Goal: Use online tool/utility: Utilize a website feature to perform a specific function

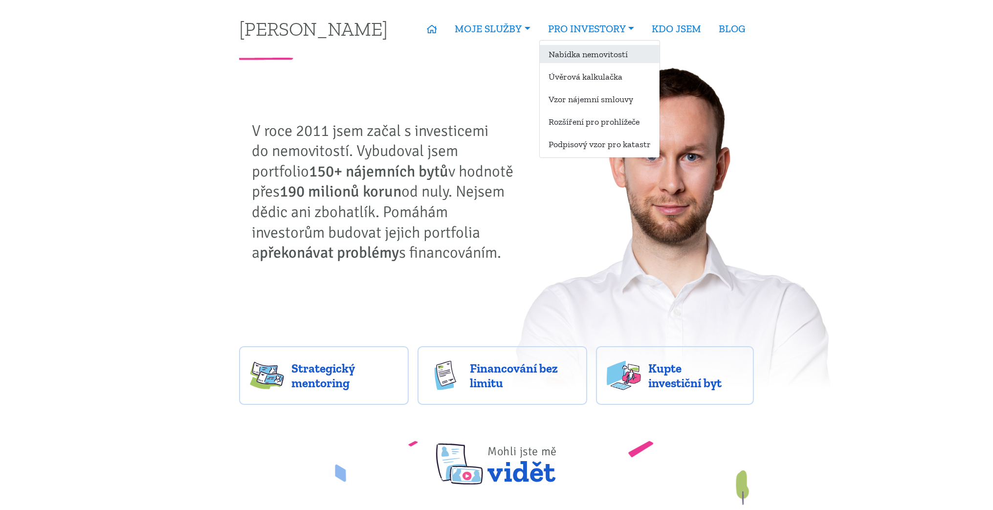
click at [578, 59] on link "Nabídka nemovitostí" at bounding box center [600, 54] width 120 height 18
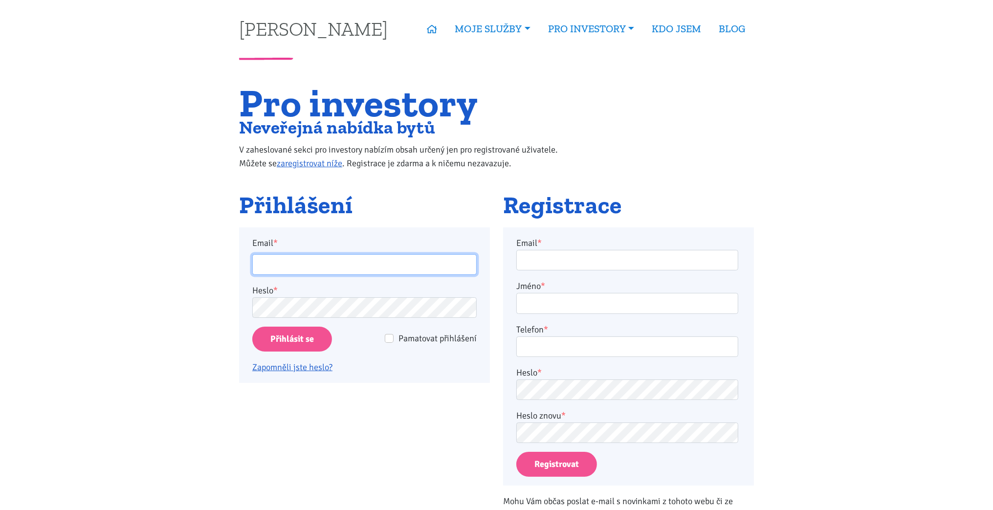
click at [301, 268] on input "Email *" at bounding box center [364, 264] width 224 height 21
type input "lubacz@seznam.cz"
click at [304, 341] on input "Přihlásit se" at bounding box center [292, 339] width 80 height 25
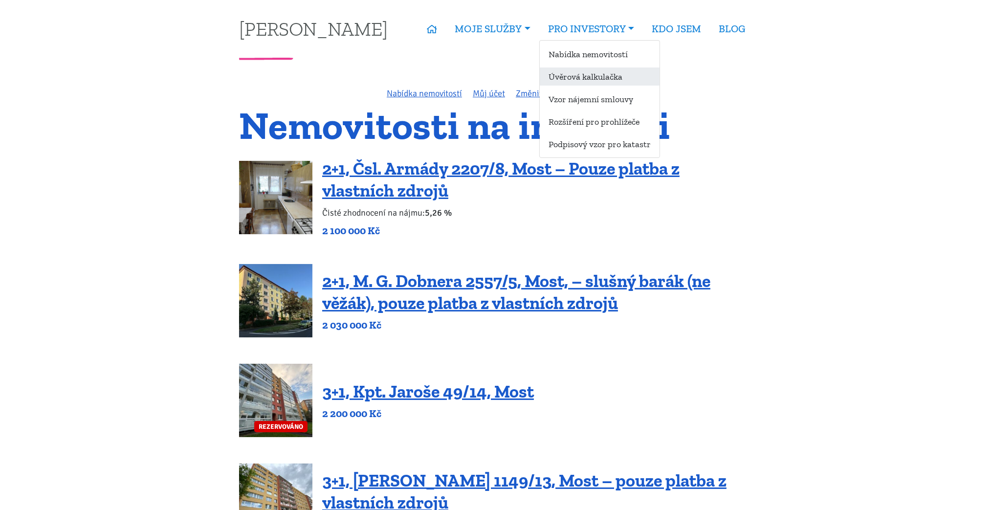
click at [608, 71] on link "Úvěrová kalkulačka" at bounding box center [600, 76] width 120 height 18
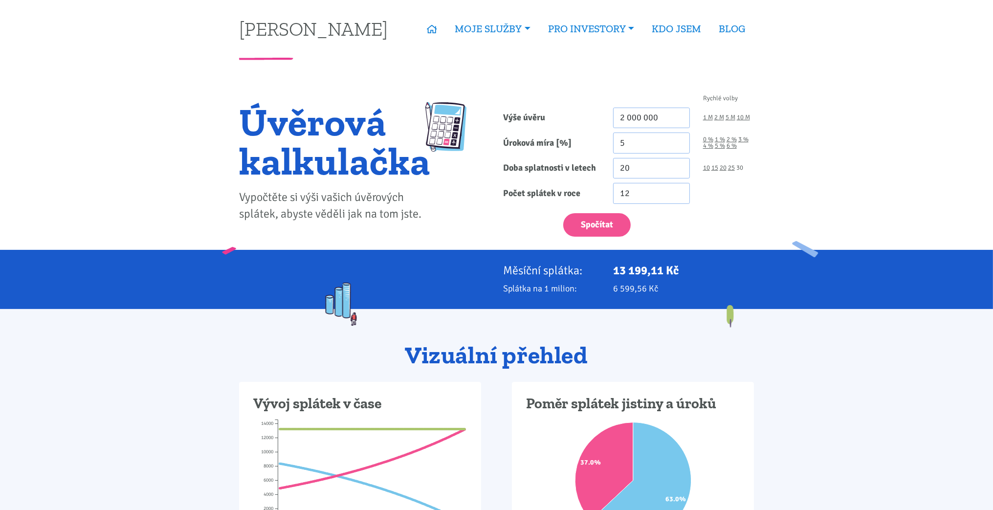
click at [740, 167] on link "30" at bounding box center [740, 168] width 7 height 6
type input "30"
click at [706, 148] on link "4 %" at bounding box center [708, 146] width 10 height 6
type input "4"
click at [632, 121] on input "2 000 000" at bounding box center [651, 118] width 77 height 21
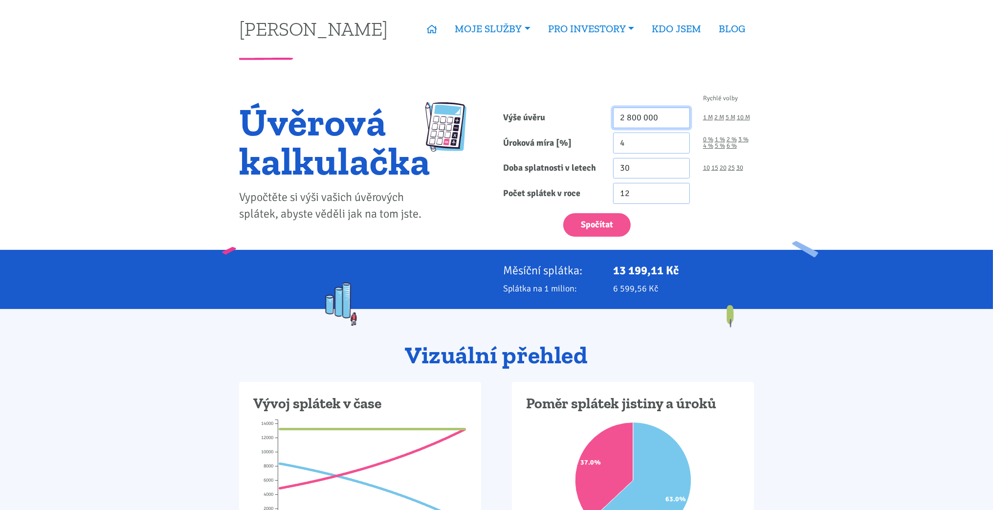
type input "2 800 000"
click at [744, 228] on div "Spočítat" at bounding box center [629, 222] width 264 height 29
drag, startPoint x: 618, startPoint y: 273, endPoint x: 687, endPoint y: 269, distance: 69.6
click at [687, 269] on p "13 199,11 Kč" at bounding box center [683, 271] width 141 height 14
click at [697, 245] on div "Rychlé volby Výše úvěru 2 800 000 1 M 2 M 5 M 10 M Úroková míra [%] 4 0 % 1 % 2…" at bounding box center [629, 168] width 264 height 163
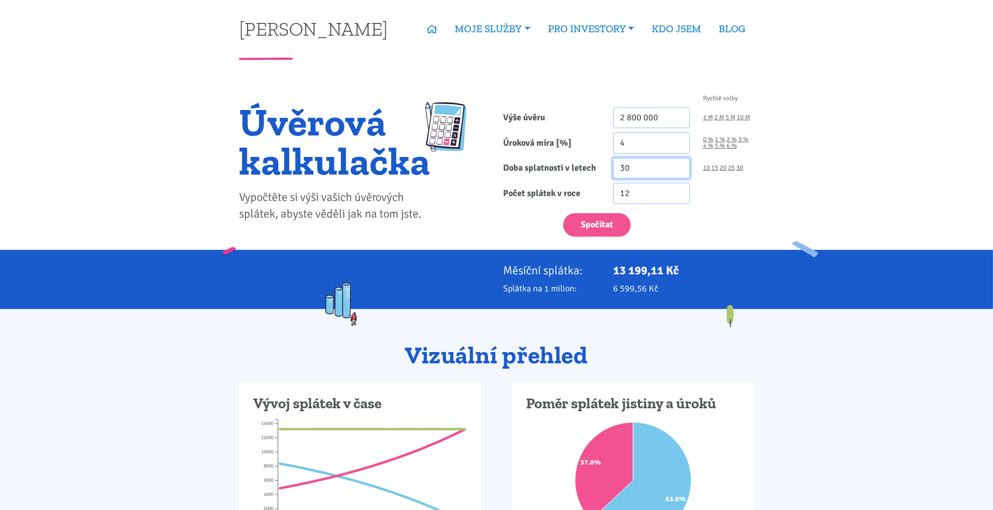
click at [632, 167] on input "30" at bounding box center [651, 168] width 77 height 21
type input "3"
type input "27"
click at [608, 216] on button "Spočítat" at bounding box center [596, 225] width 67 height 24
type input "2800000"
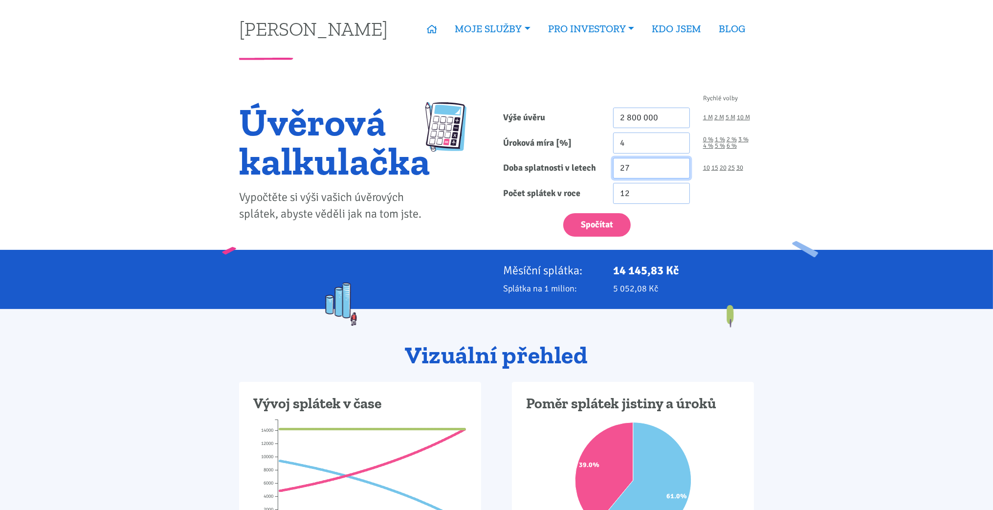
click at [629, 173] on input "27" at bounding box center [651, 168] width 77 height 21
click at [743, 168] on link "30" at bounding box center [740, 168] width 7 height 6
type input "30"
click at [601, 230] on button "Spočítat" at bounding box center [596, 225] width 67 height 24
type input "2800000"
